Goal: Communication & Community: Answer question/provide support

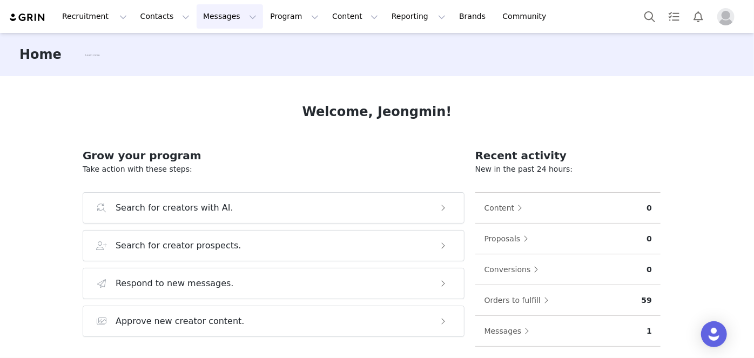
drag, startPoint x: 200, startPoint y: 15, endPoint x: 223, endPoint y: 25, distance: 24.9
click at [200, 15] on button "Messages Messages" at bounding box center [230, 16] width 66 height 24
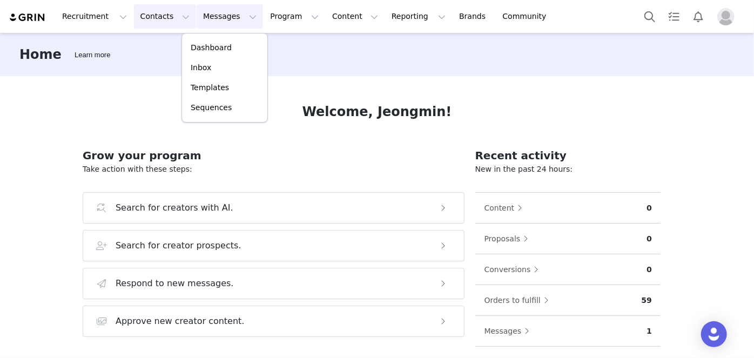
click at [159, 26] on button "Contacts Contacts" at bounding box center [165, 16] width 62 height 24
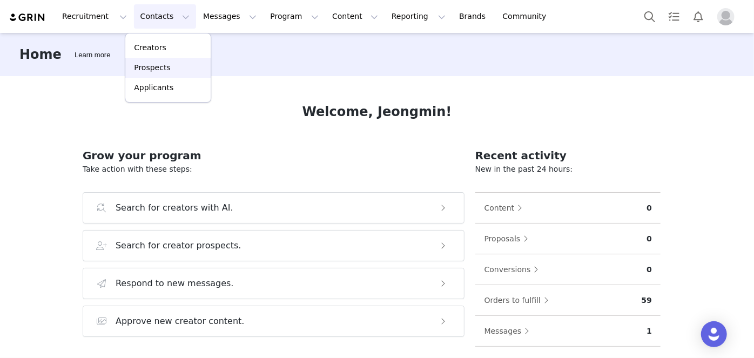
click at [158, 58] on link "Prospects" at bounding box center [167, 68] width 85 height 20
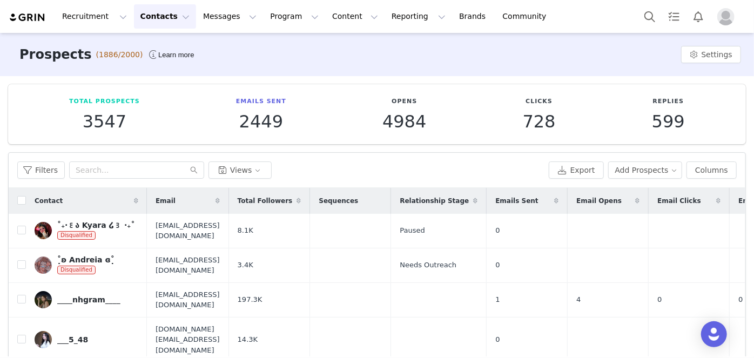
click at [655, 155] on div "Filters Views Export Add Prospects Columns" at bounding box center [377, 170] width 737 height 35
click at [652, 170] on button "Add Prospects" at bounding box center [646, 170] width 75 height 17
click at [649, 194] on span "Add a Prospect" at bounding box center [641, 191] width 57 height 12
click at [622, 212] on span "Import Prospects" at bounding box center [645, 209] width 64 height 12
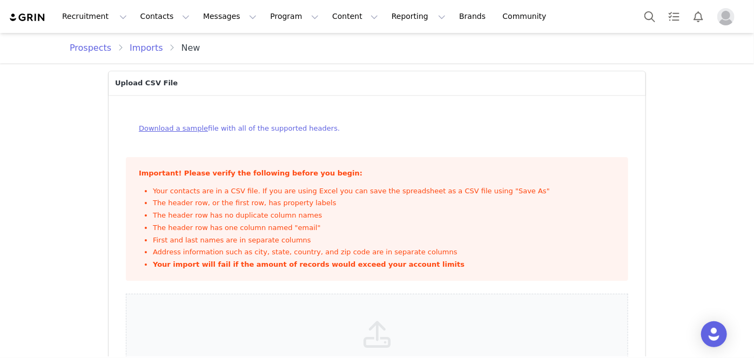
click at [181, 129] on link "Download a sample" at bounding box center [173, 128] width 69 height 8
click at [141, 9] on button "Contacts Contacts" at bounding box center [165, 16] width 62 height 24
click at [647, 19] on button "Search" at bounding box center [650, 16] width 24 height 24
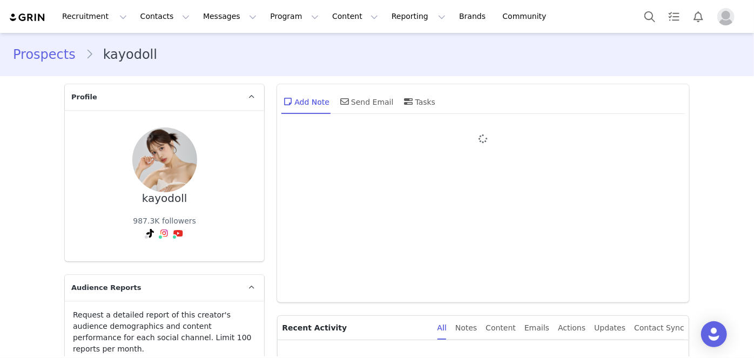
type input "+1 (United States)"
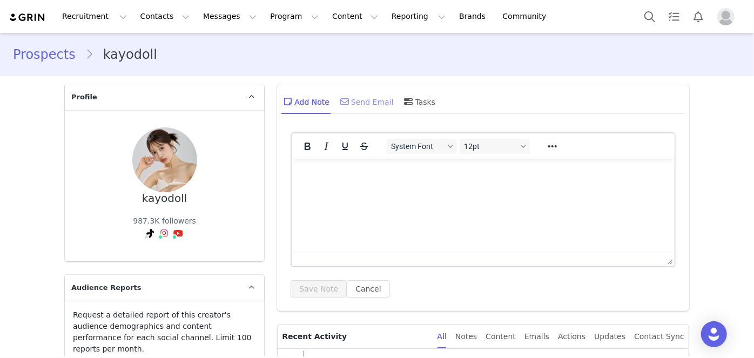
click at [366, 104] on div "Send Email" at bounding box center [366, 102] width 56 height 26
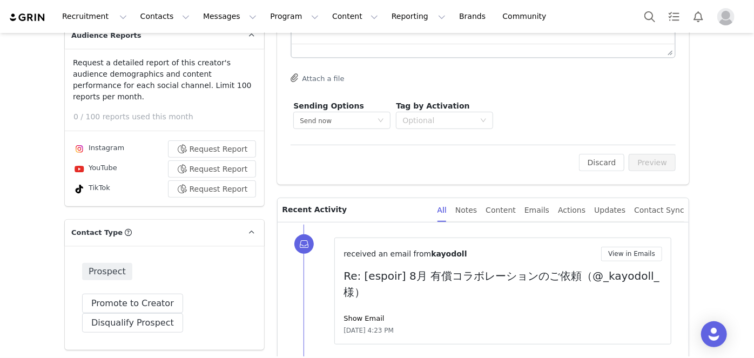
scroll to position [295, 0]
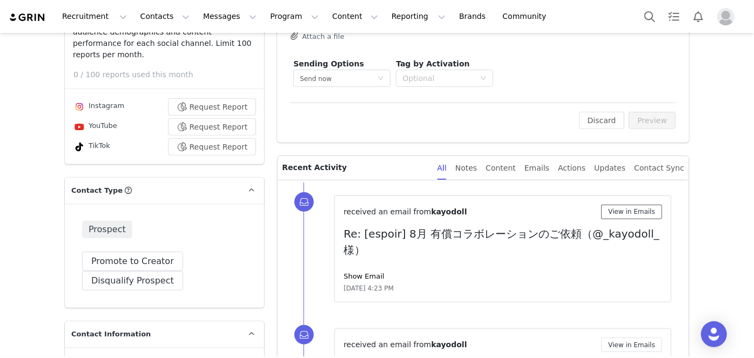
click at [632, 209] on button "View in Emails" at bounding box center [632, 212] width 61 height 15
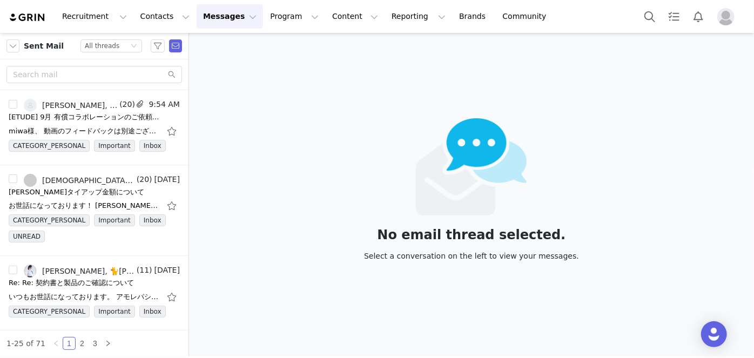
click at [492, 279] on div "No email thread selected. Select a conversation on the left to view your messag…" at bounding box center [471, 195] width 565 height 324
click at [134, 81] on input "text" at bounding box center [94, 74] width 176 height 17
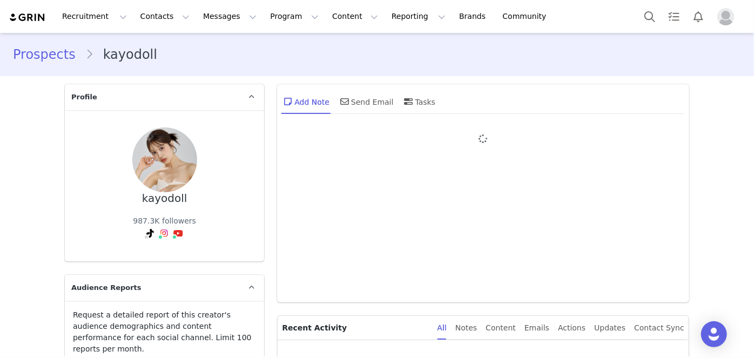
type input "+1 (United States)"
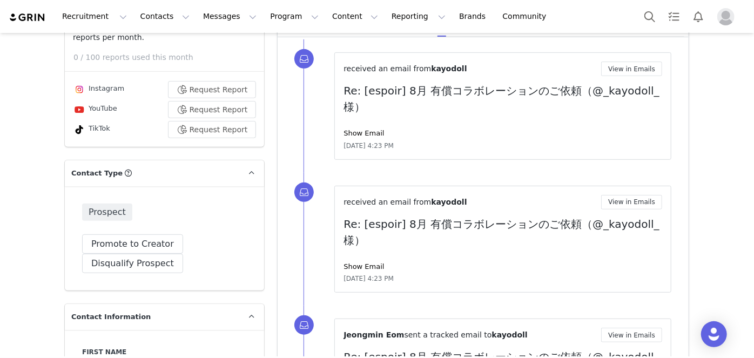
scroll to position [295, 0]
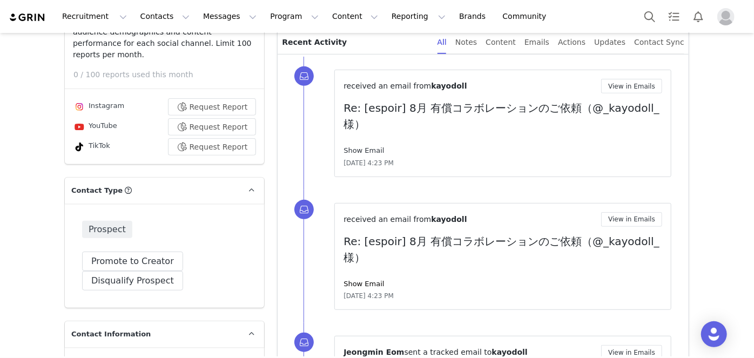
click at [363, 147] on link "Show Email" at bounding box center [364, 150] width 41 height 8
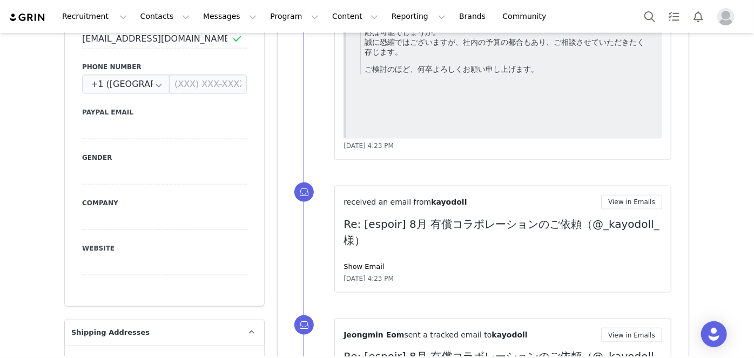
scroll to position [737, 0]
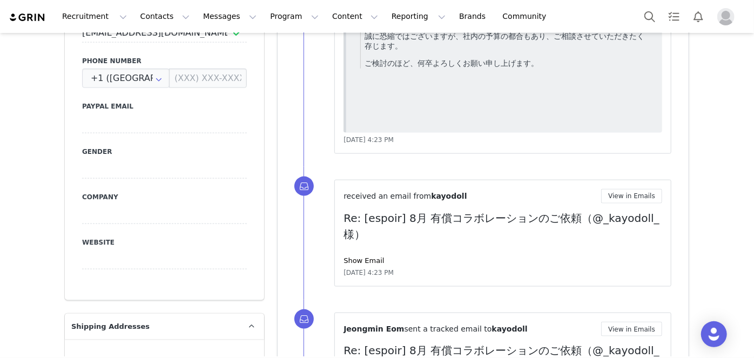
click at [355, 264] on div "Show Email" at bounding box center [503, 261] width 319 height 11
click at [356, 259] on link "Show Email" at bounding box center [364, 261] width 41 height 8
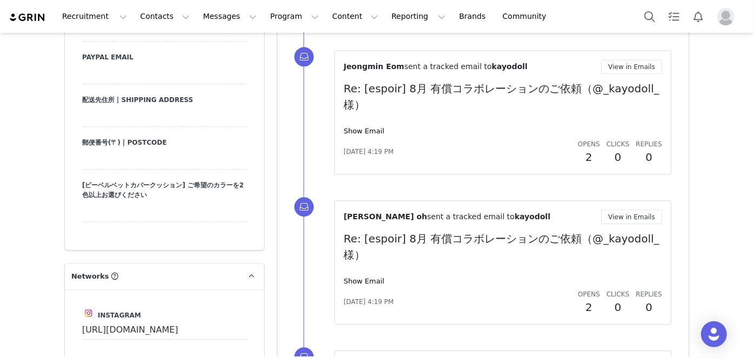
scroll to position [1376, 0]
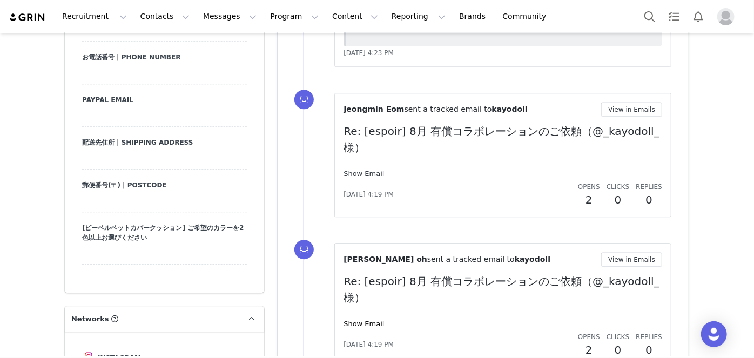
click at [374, 173] on link "Show Email" at bounding box center [364, 174] width 41 height 8
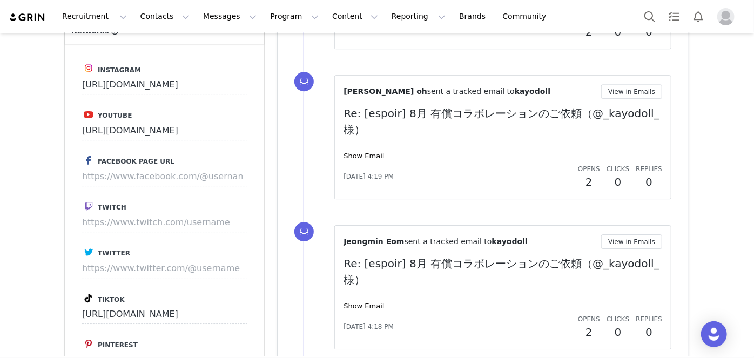
scroll to position [1621, 0]
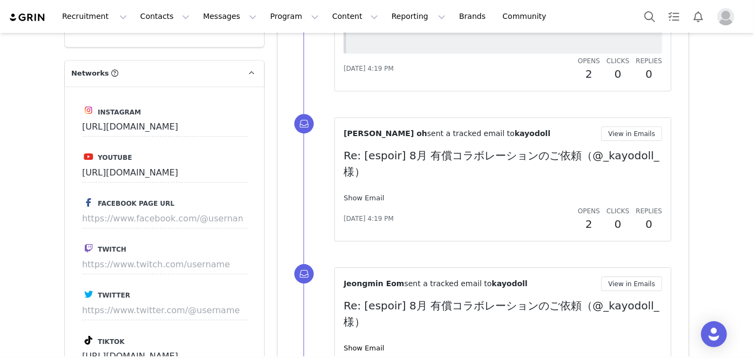
click at [371, 194] on link "Show Email" at bounding box center [364, 198] width 41 height 8
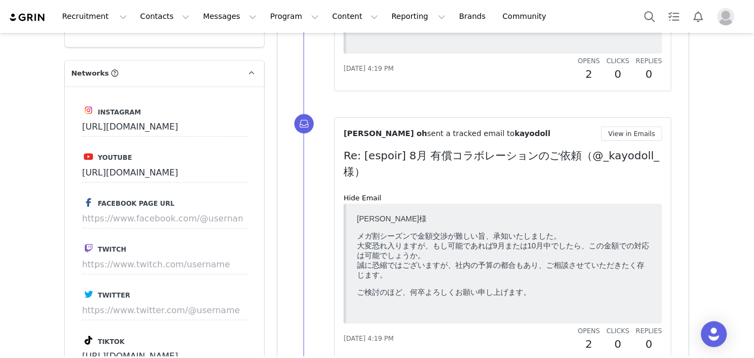
scroll to position [1916, 0]
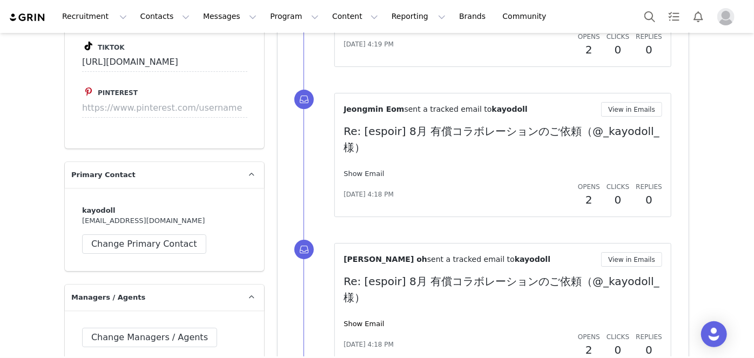
click at [371, 170] on link "Show Email" at bounding box center [364, 174] width 41 height 8
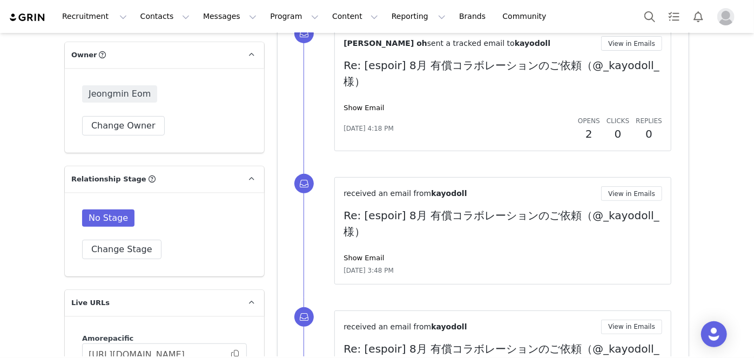
scroll to position [2260, 0]
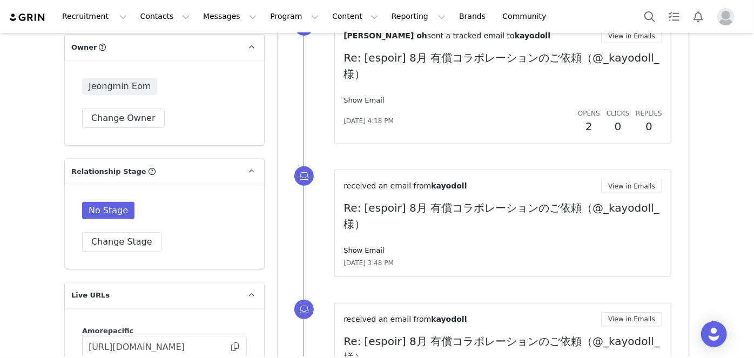
click at [371, 96] on link "Show Email" at bounding box center [364, 100] width 41 height 8
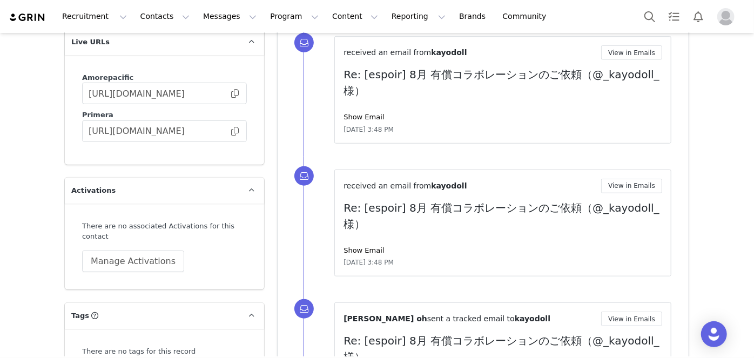
scroll to position [2407, 0]
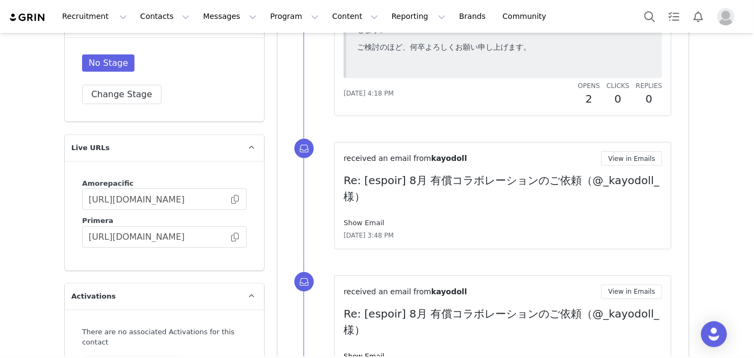
click at [369, 221] on link "Show Email" at bounding box center [364, 223] width 41 height 8
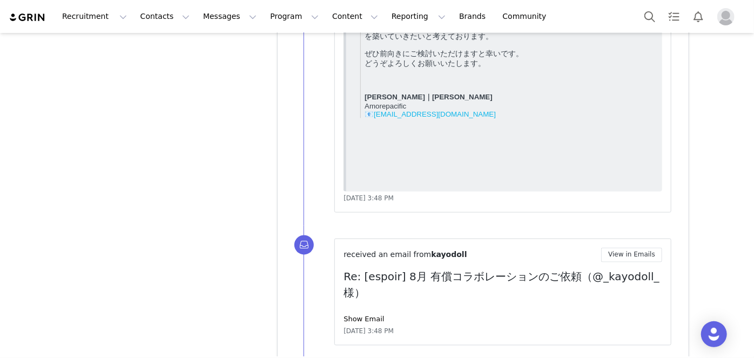
scroll to position [2997, 0]
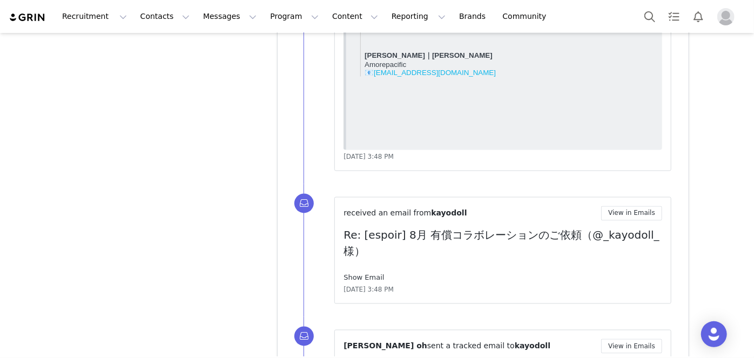
click at [364, 275] on link "Show Email" at bounding box center [364, 278] width 41 height 8
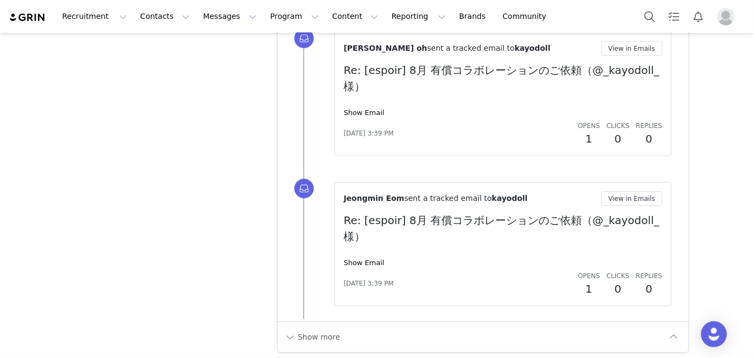
scroll to position [3708, 0]
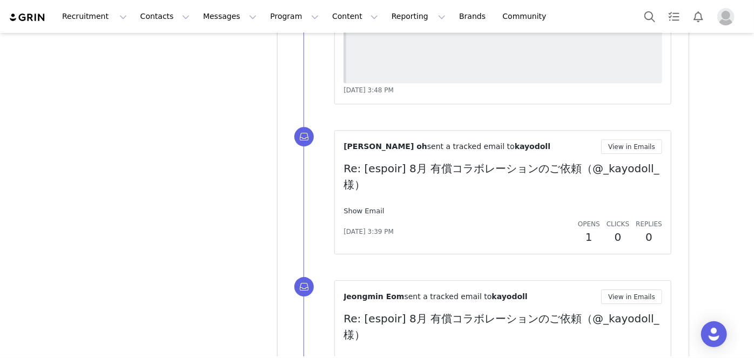
click at [360, 211] on link "Show Email" at bounding box center [364, 211] width 41 height 8
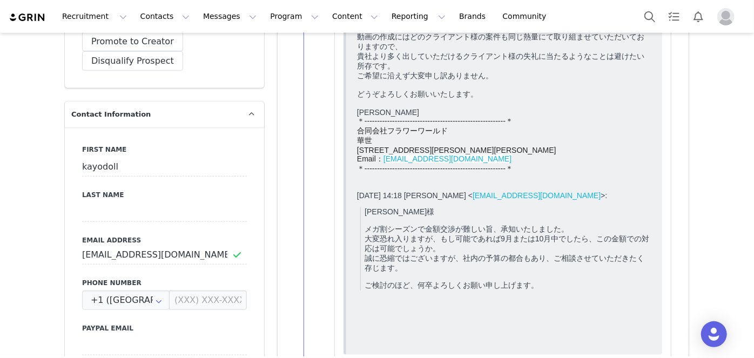
scroll to position [711, 0]
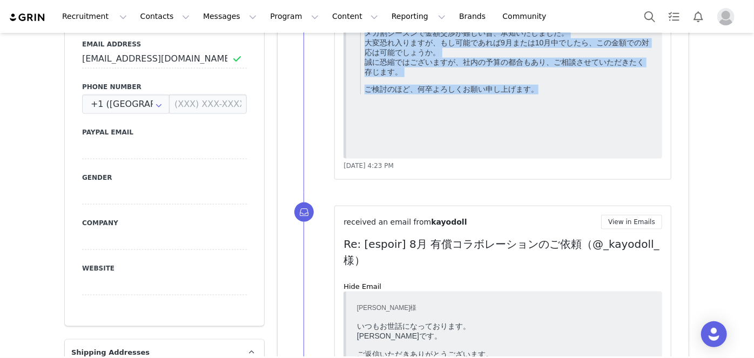
drag, startPoint x: 356, startPoint y: -247, endPoint x: 573, endPoint y: 152, distance: 454.5
copy body "오혜경様 いつもお世話になっております。 葛城です。 ご返信いただきありがとうございます。 大変心苦しいですが、お値下げは不可となります。 9月も枠が埋まって…"
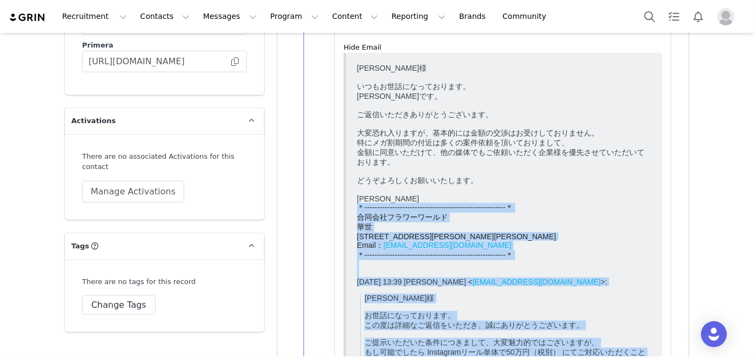
scroll to position [2578, 0]
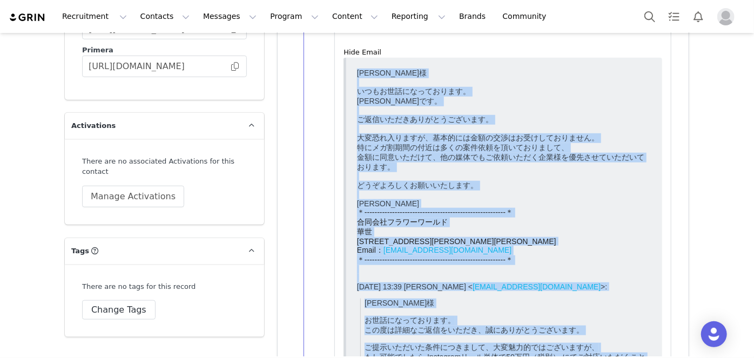
drag, startPoint x: 488, startPoint y: 553, endPoint x: 696, endPoint y: 128, distance: 473.8
click at [353, 66] on html "오혜경様 いつもお世話になっております。 葛城です。 ご返信いただきありがとうございます。 大変恐れ入りますが、基本的には金額の交渉はお受けしておりません。 …" at bounding box center [504, 313] width 303 height 498
copy body "오혜경様 いつもお世話になっております。 葛城です。 ご返信いただきありがとうございます。 大変恐れ入りますが、基本的には金額の交渉はお受けしておりません。 …"
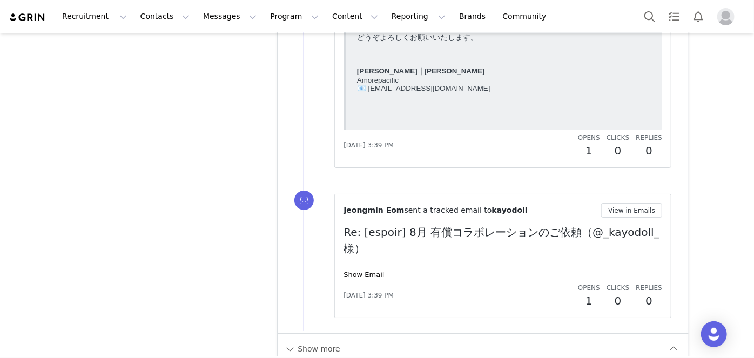
scroll to position [4052, 0]
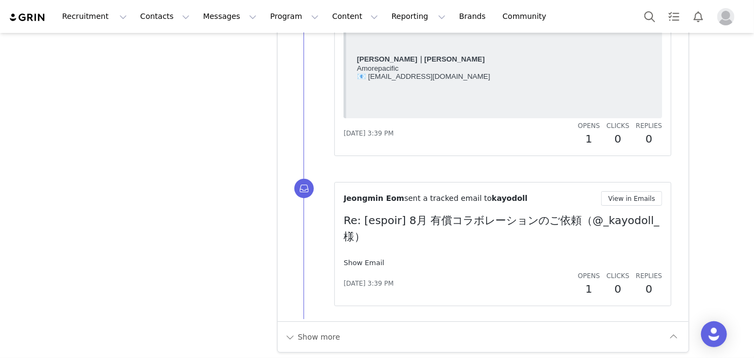
drag, startPoint x: 379, startPoint y: 262, endPoint x: 372, endPoint y: 262, distance: 7.0
click at [376, 262] on div "Show Email" at bounding box center [503, 263] width 319 height 11
click at [368, 262] on link "Show Email" at bounding box center [364, 263] width 41 height 8
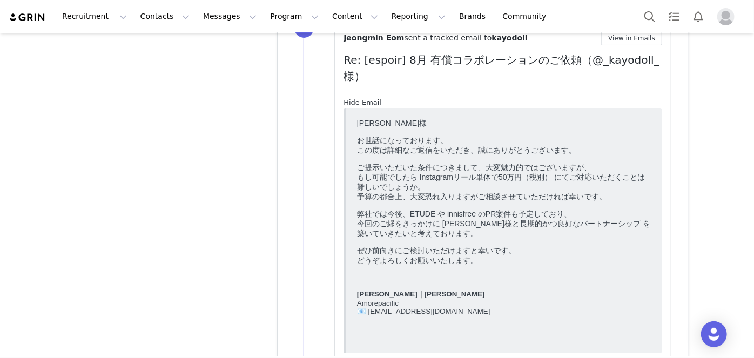
scroll to position [4298, 0]
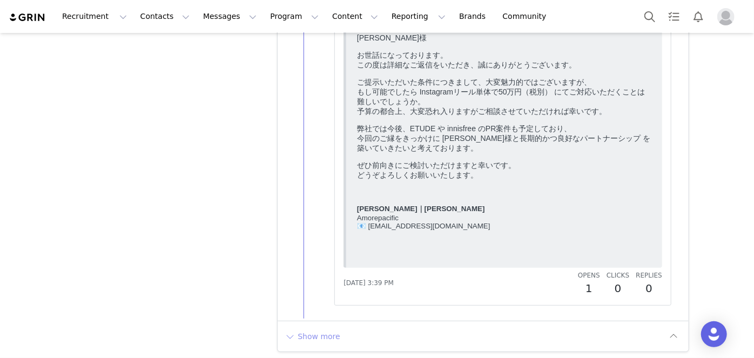
click at [318, 330] on button "Show more" at bounding box center [312, 336] width 57 height 17
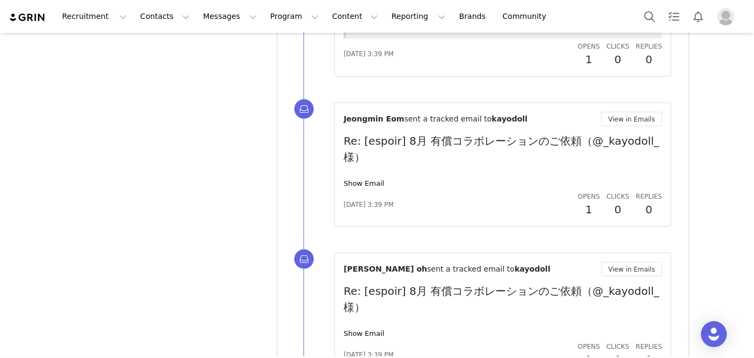
scroll to position [4527, 0]
click at [363, 181] on link "Show Email" at bounding box center [364, 183] width 41 height 8
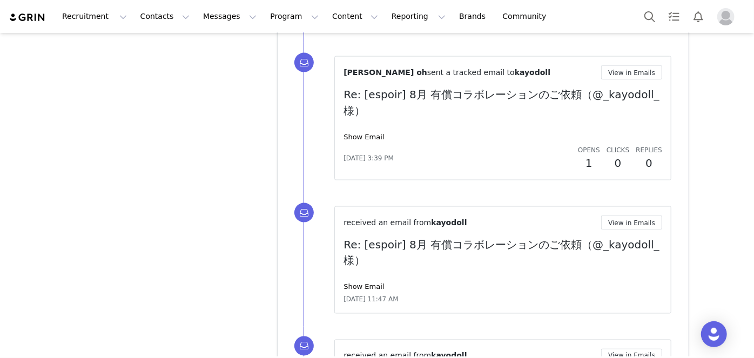
scroll to position [4969, 0]
click at [373, 156] on span "Aug 5, 2025, 3:39 PM" at bounding box center [369, 158] width 50 height 10
click at [357, 133] on link "Show Email" at bounding box center [364, 137] width 41 height 8
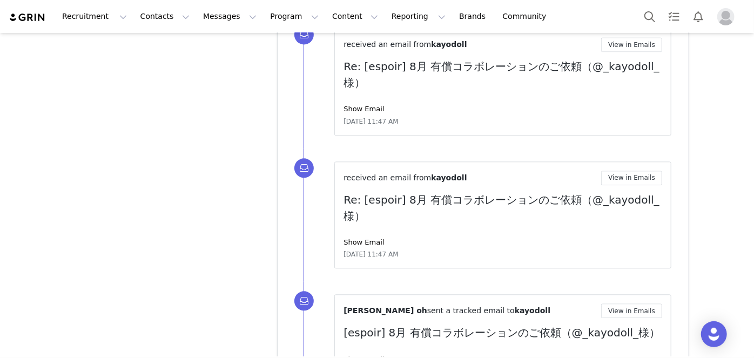
scroll to position [5412, 0]
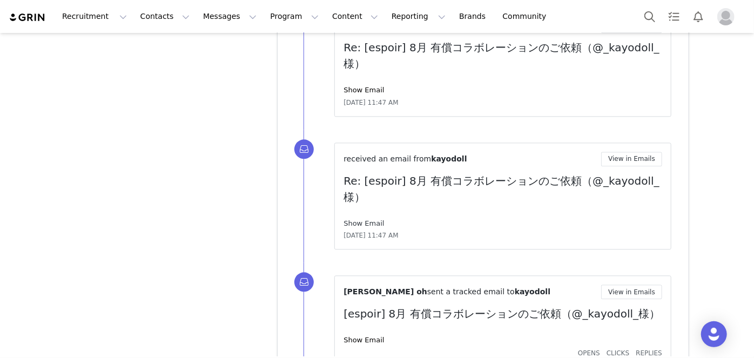
click at [358, 219] on link "Show Email" at bounding box center [364, 223] width 41 height 8
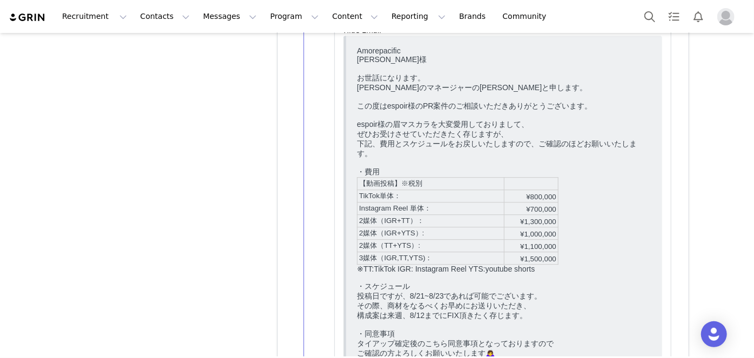
scroll to position [5608, 0]
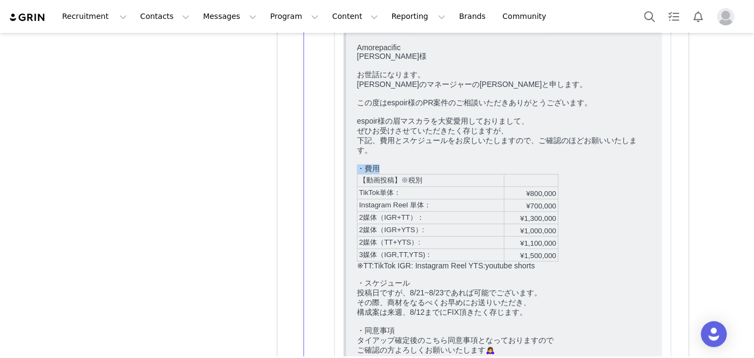
drag, startPoint x: 354, startPoint y: 207, endPoint x: 602, endPoint y: 253, distance: 252.3
click at [602, 253] on div "Amorepacific ジョンミン様 お世話になります。 華世のマネージャーの葛城と申します。 この度はespoir様のPR案件のご相談いただきありがとうご…" at bounding box center [504, 255] width 295 height 424
drag, startPoint x: 600, startPoint y: 271, endPoint x: 355, endPoint y: 184, distance: 259.8
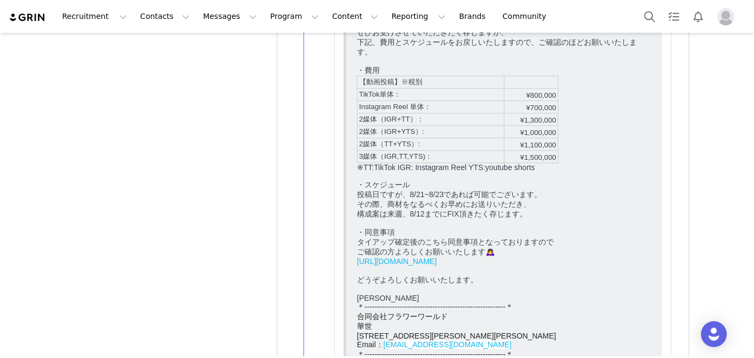
scroll to position [5363, 0]
